Goal: Task Accomplishment & Management: Manage account settings

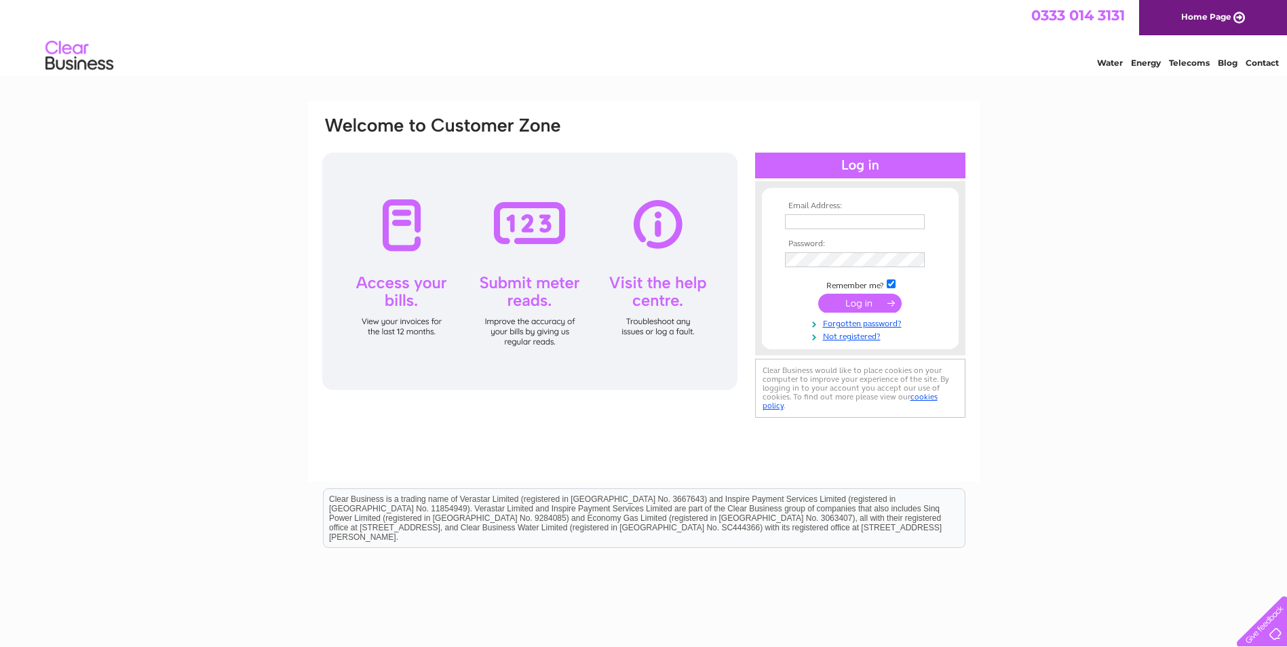
type input "jamie.waugh@sarens-psg.com"
click at [865, 301] on input "submit" at bounding box center [859, 303] width 83 height 19
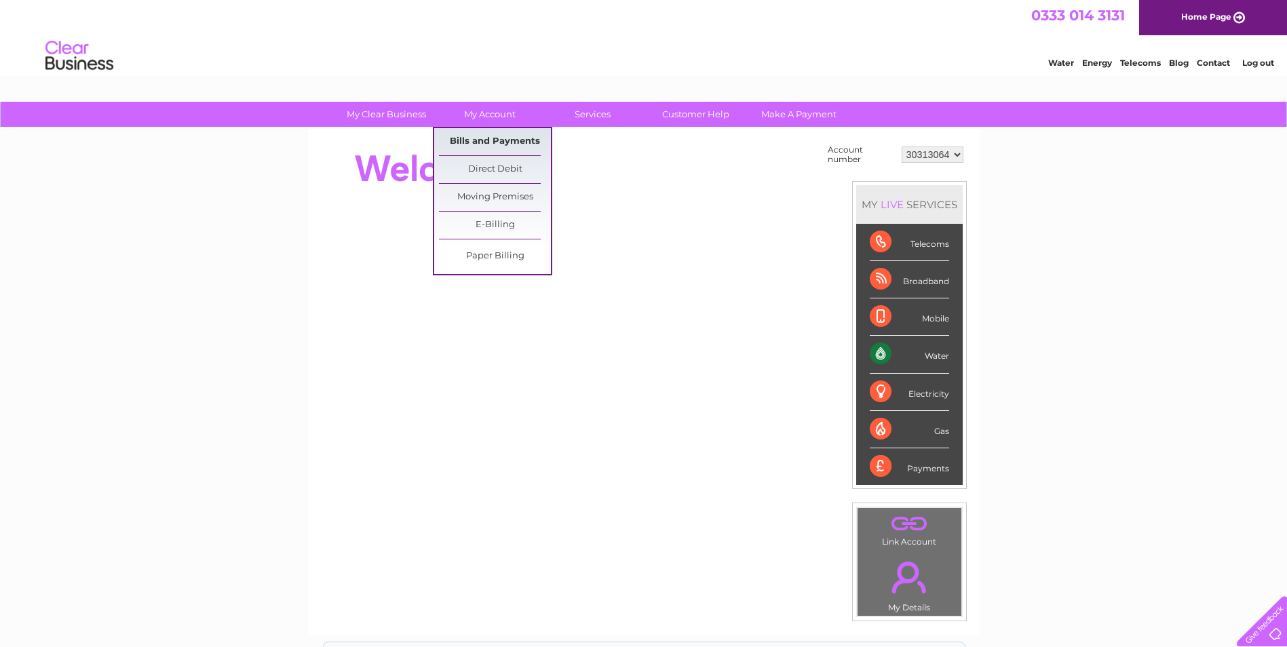
click at [495, 145] on link "Bills and Payments" at bounding box center [495, 141] width 112 height 27
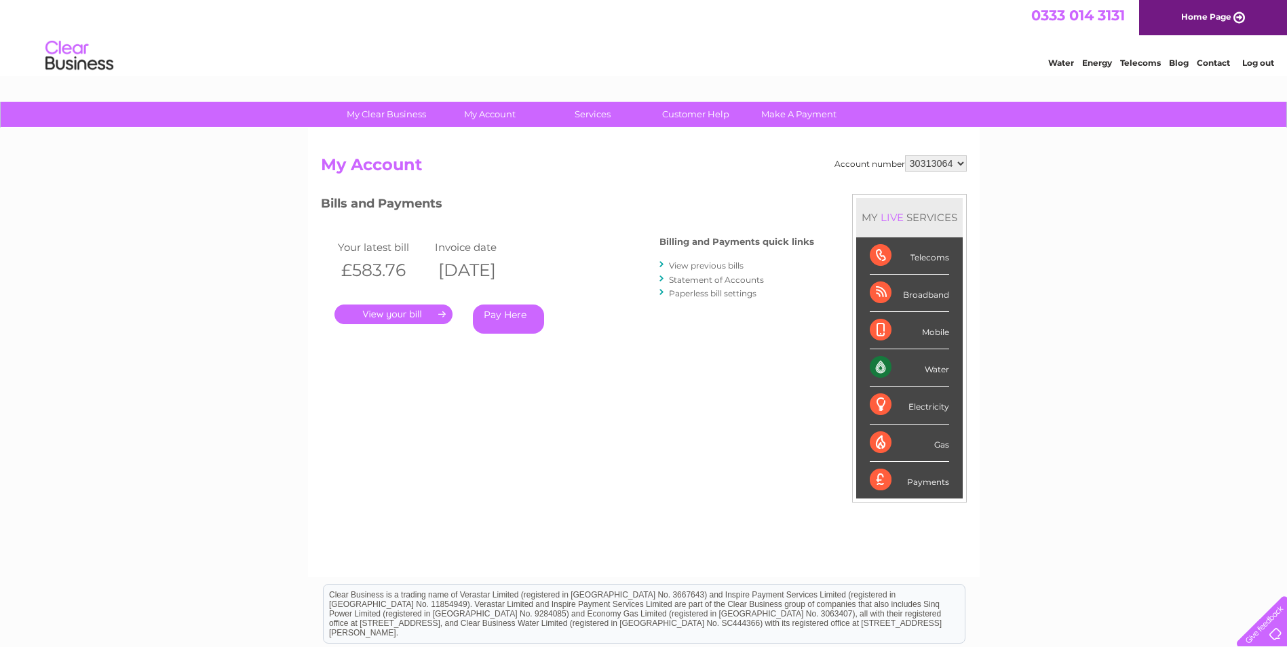
click at [404, 313] on link "." at bounding box center [393, 315] width 118 height 20
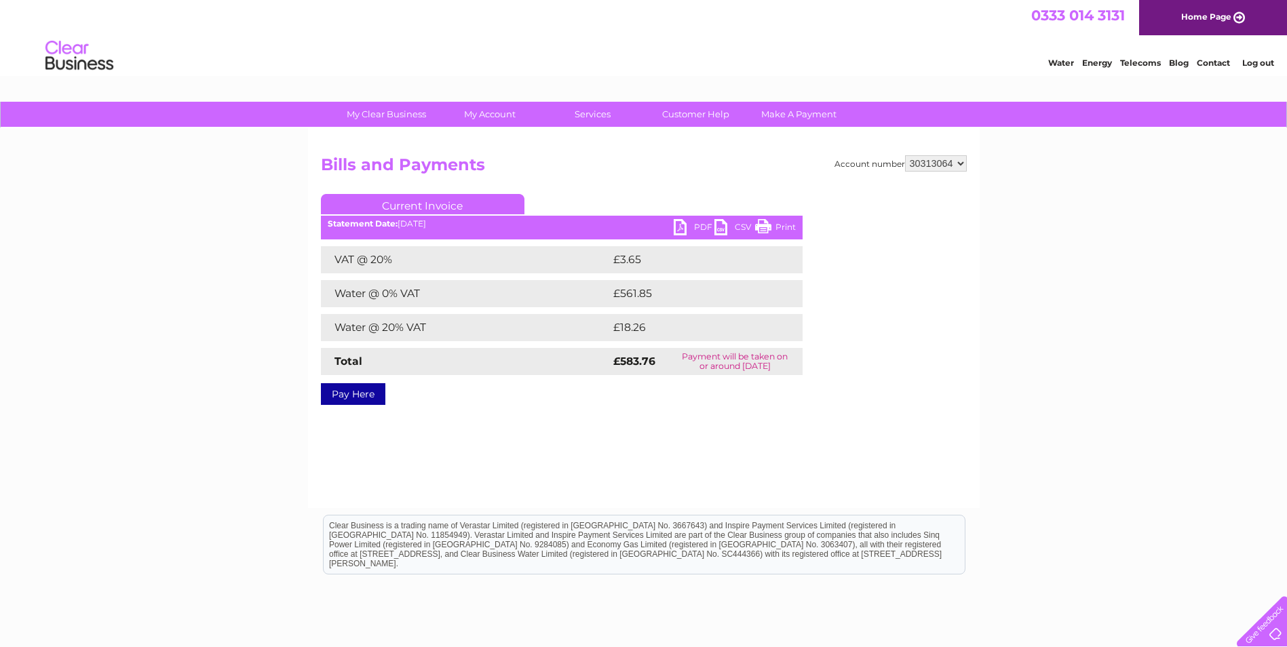
click at [691, 221] on link "PDF" at bounding box center [694, 229] width 41 height 20
